Goal: Information Seeking & Learning: Learn about a topic

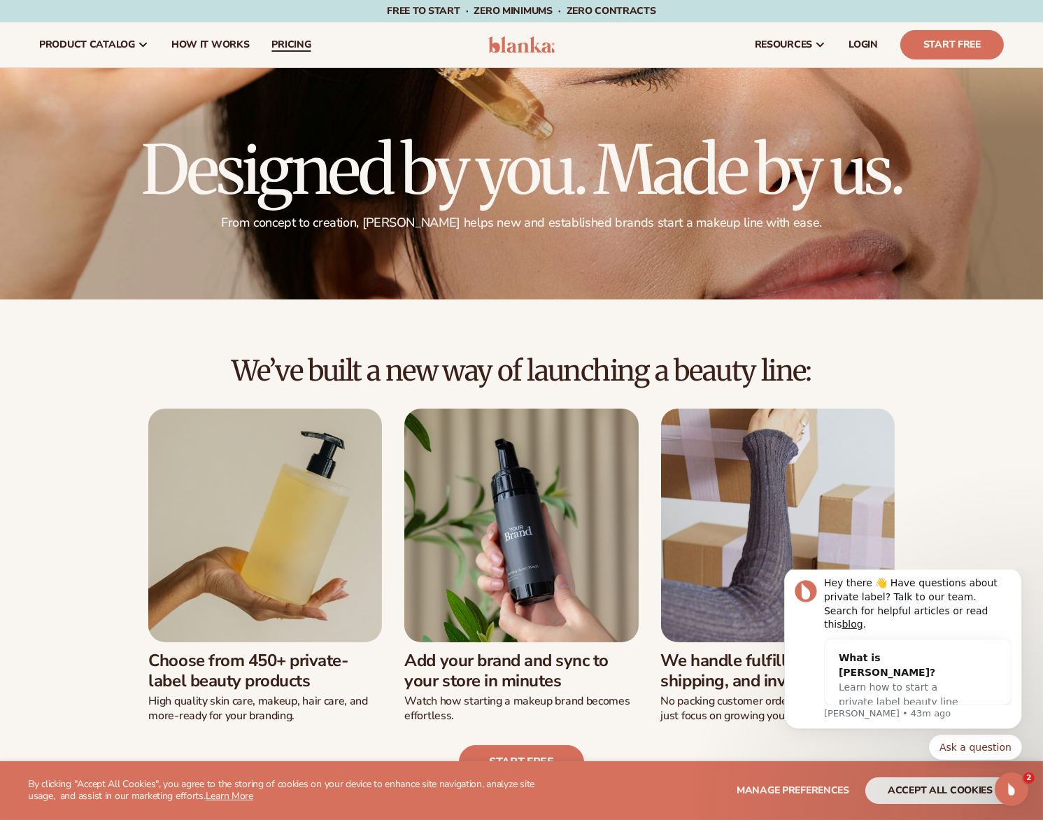
click at [300, 42] on span "pricing" at bounding box center [291, 44] width 39 height 11
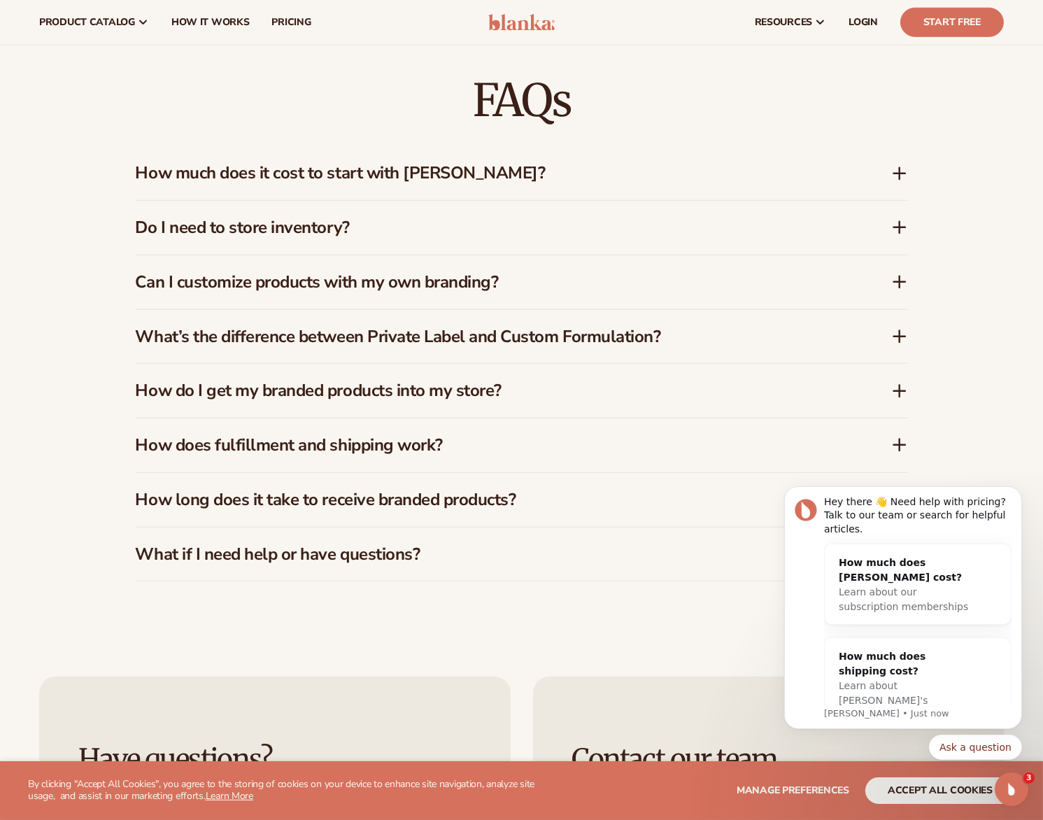
scroll to position [1968, 0]
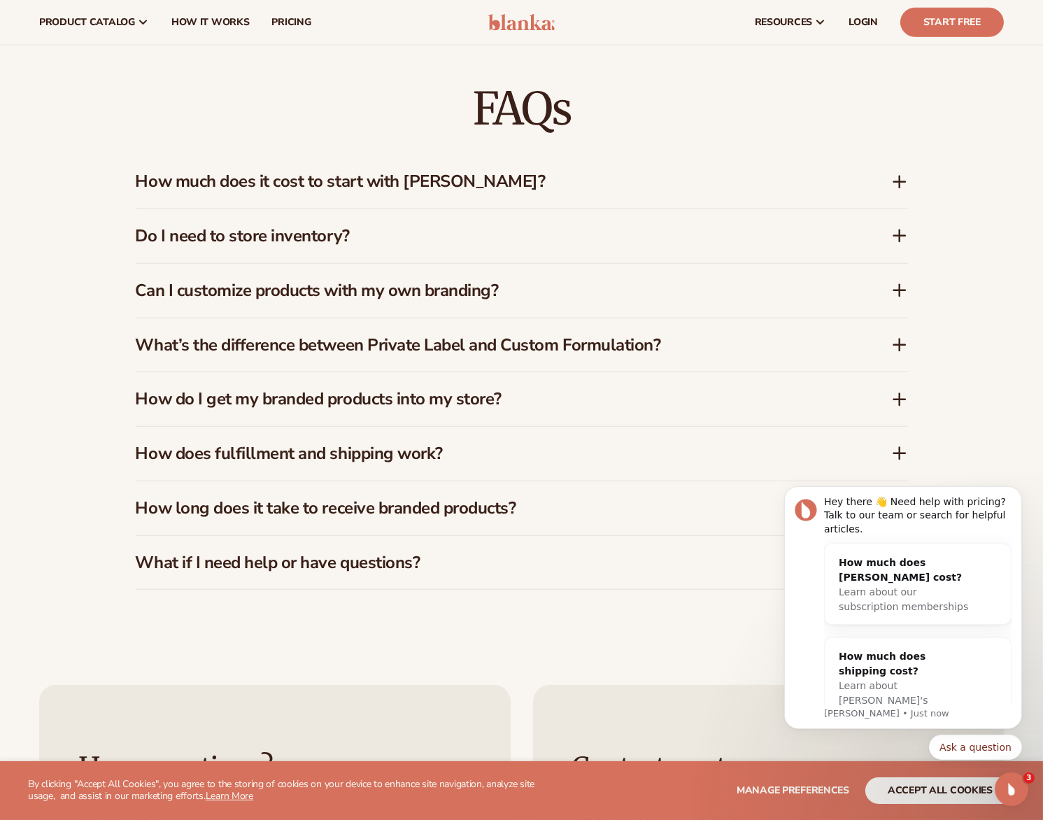
click at [900, 176] on icon at bounding box center [900, 181] width 0 height 11
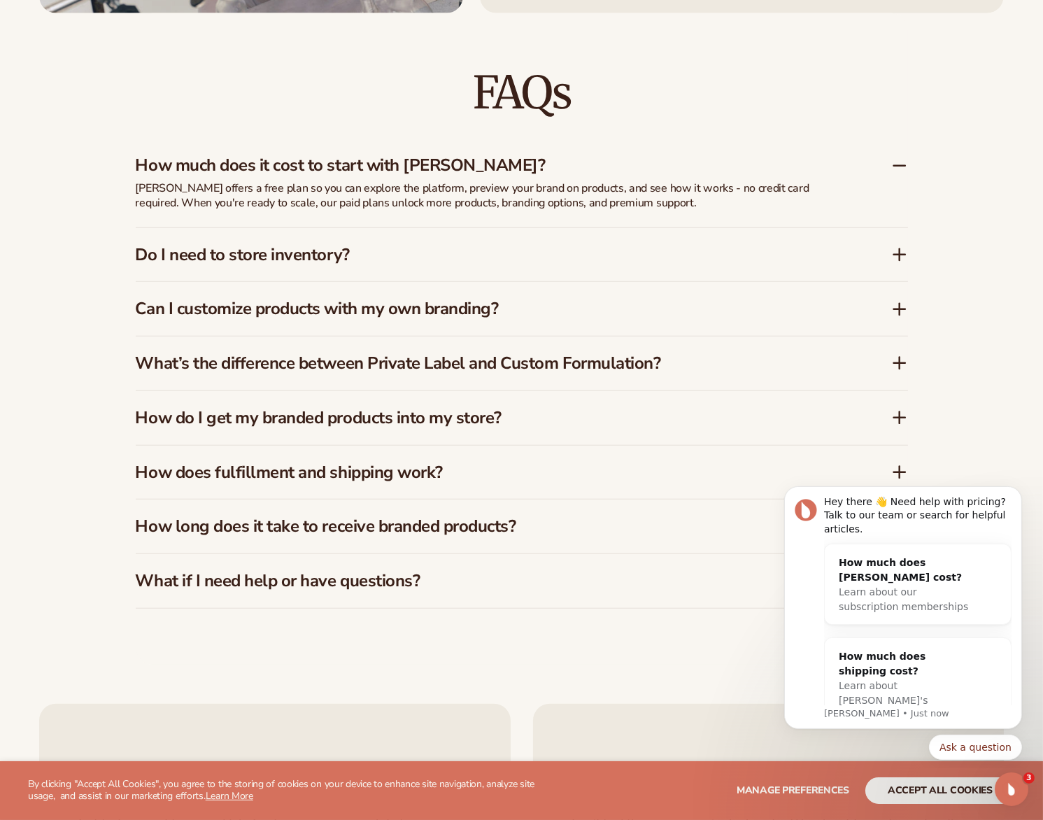
scroll to position [1986, 0]
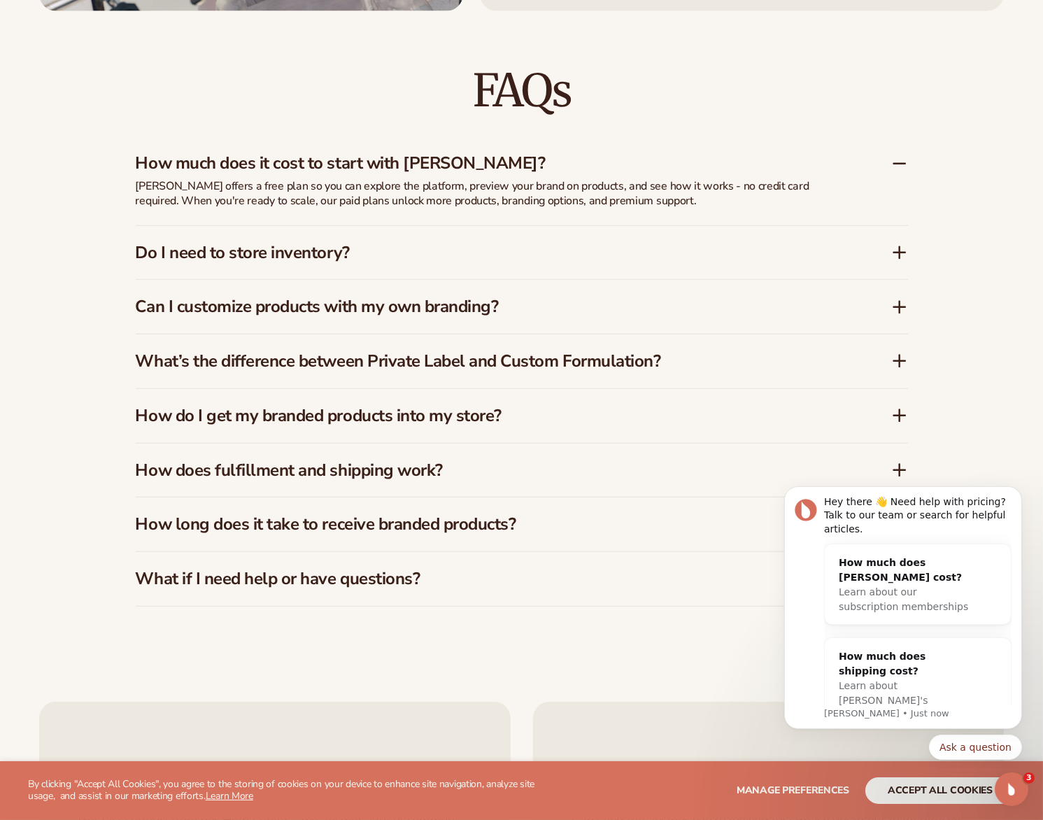
click at [902, 353] on icon at bounding box center [900, 361] width 17 height 17
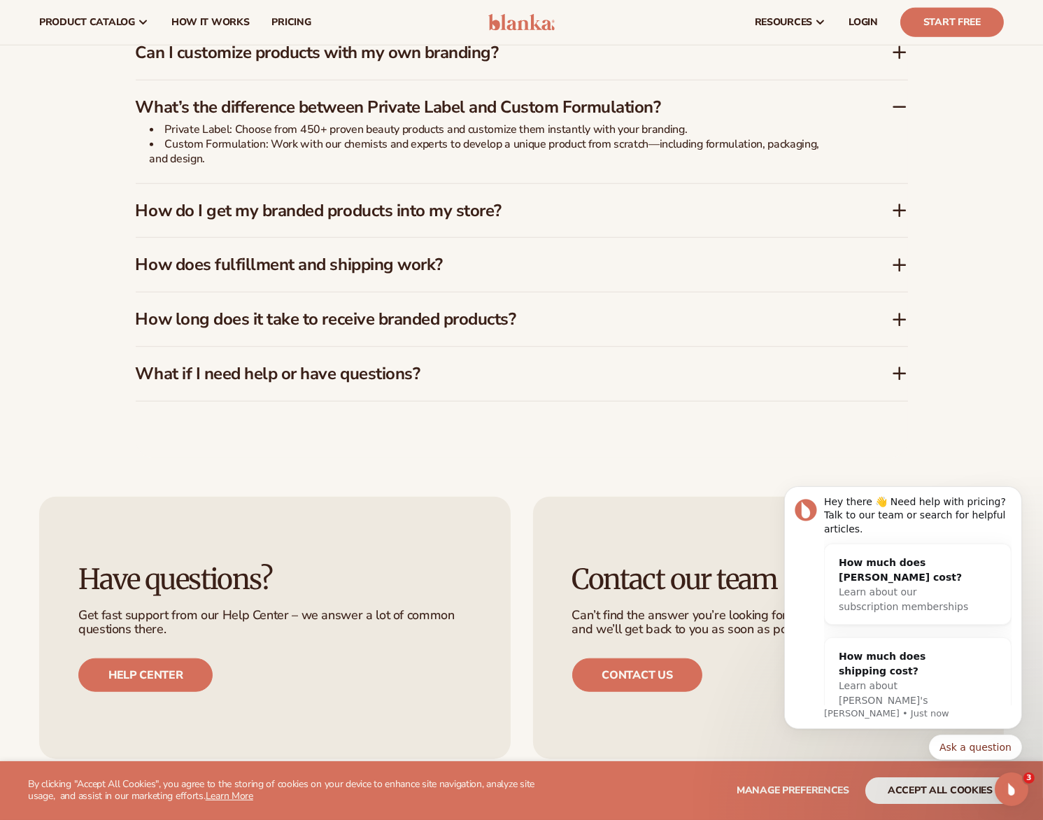
scroll to position [2197, 0]
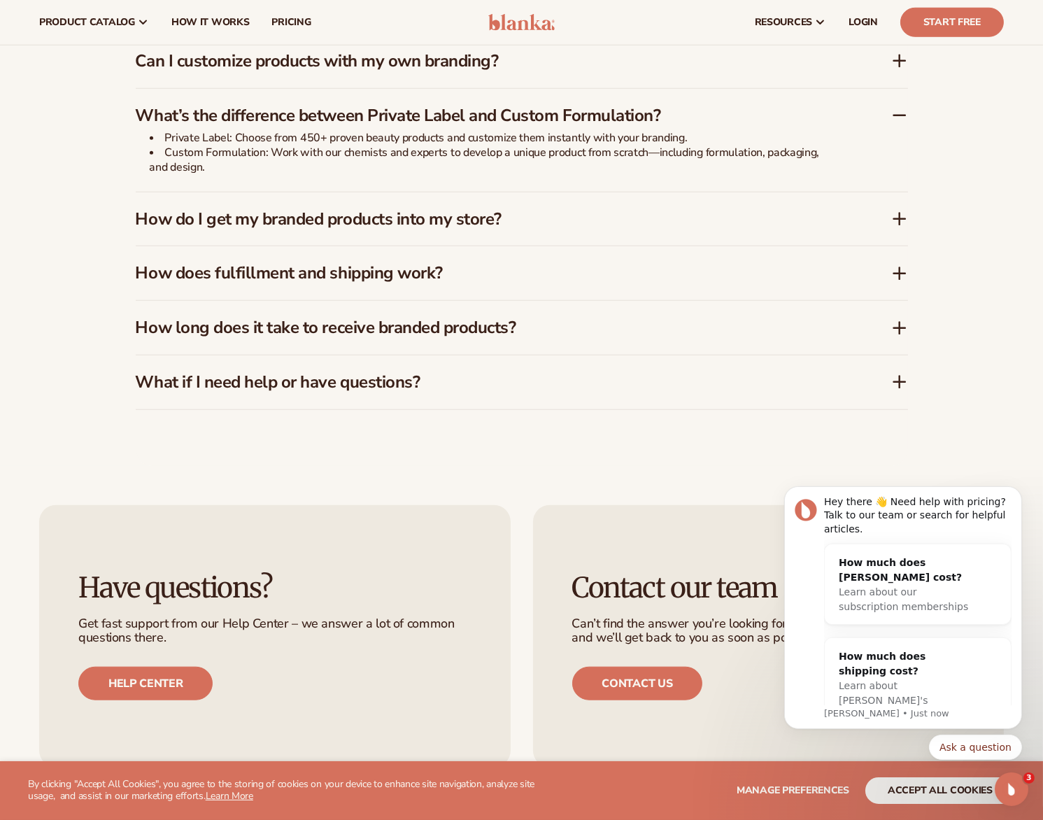
click at [904, 211] on icon at bounding box center [900, 219] width 17 height 17
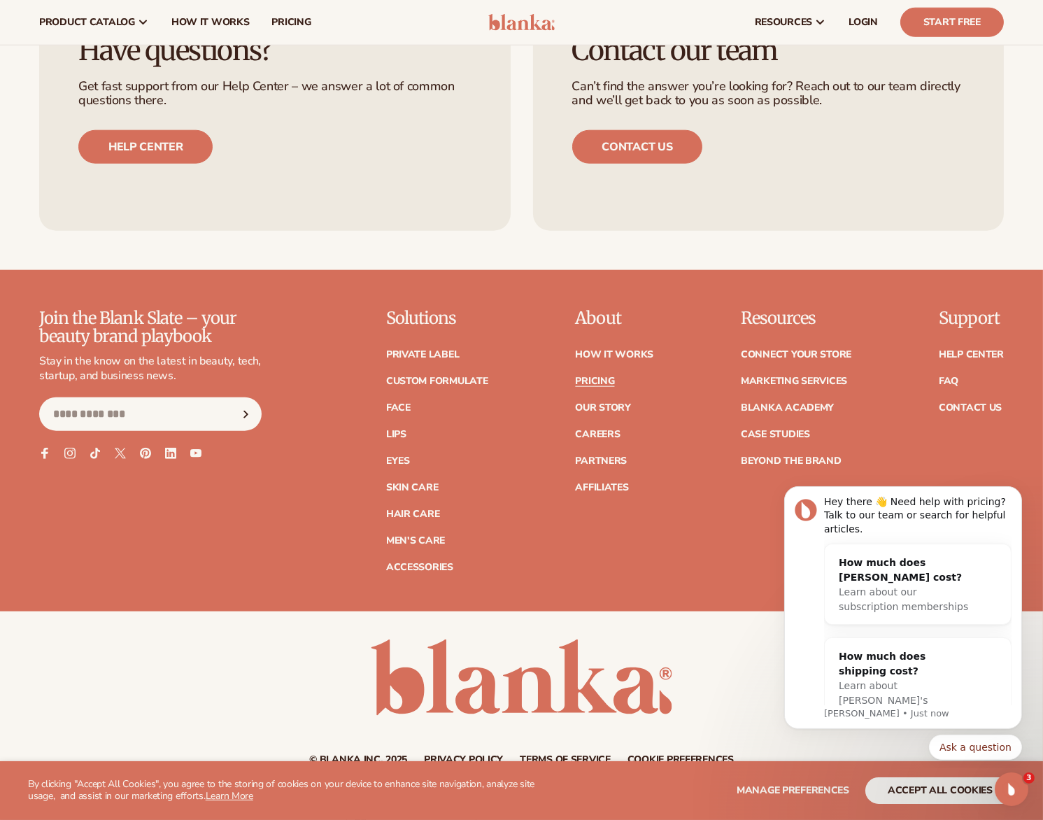
scroll to position [2717, 0]
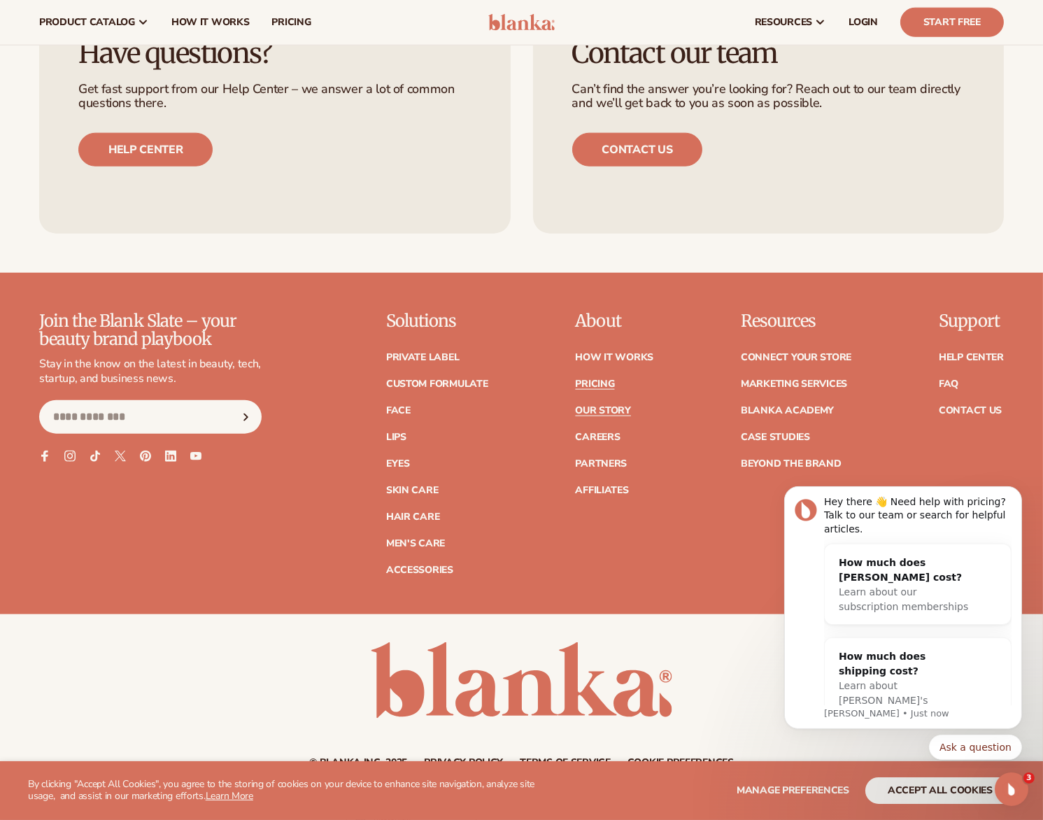
click at [606, 406] on link "Our Story" at bounding box center [602, 411] width 55 height 10
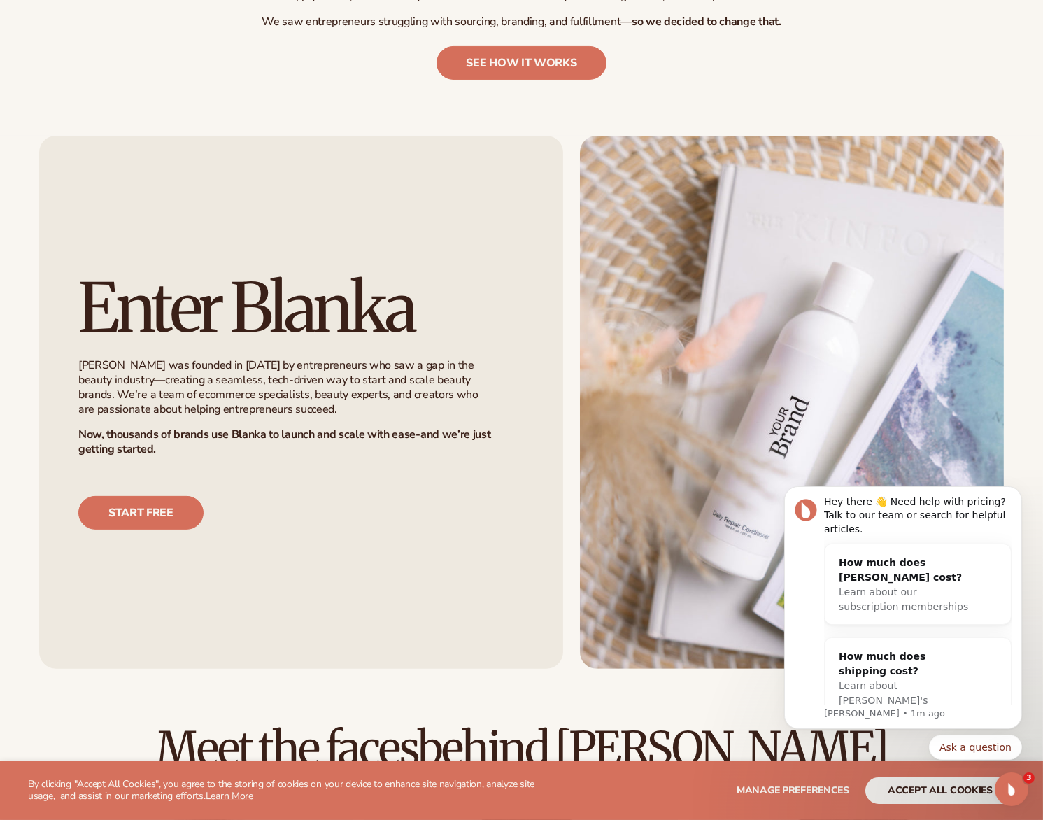
scroll to position [749, 0]
